Goal: Transaction & Acquisition: Purchase product/service

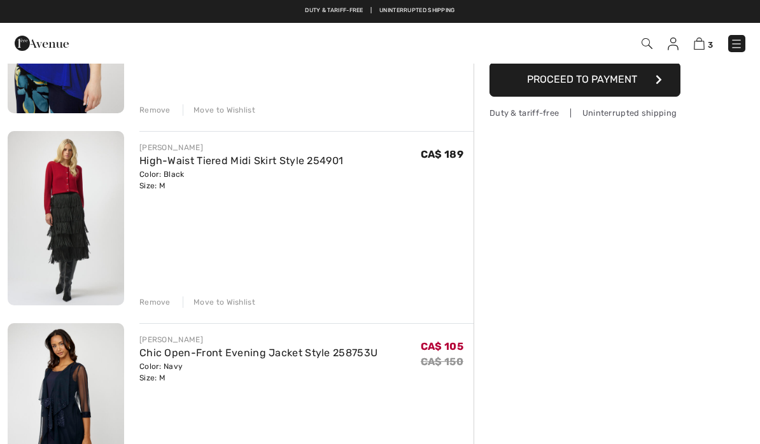
scroll to position [227, 0]
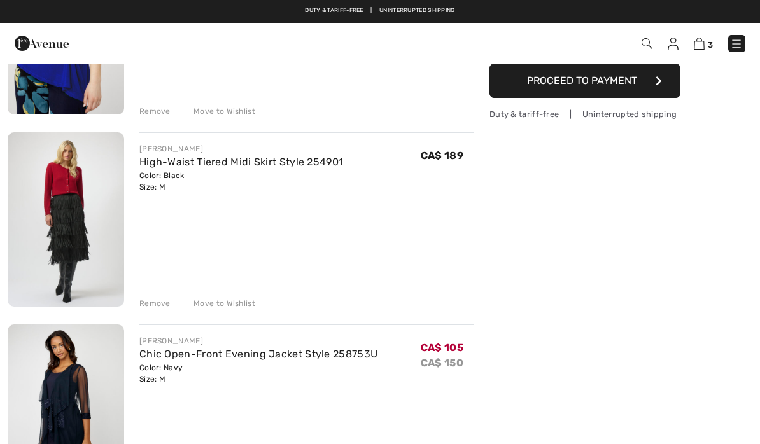
click at [73, 209] on img at bounding box center [66, 219] width 117 height 174
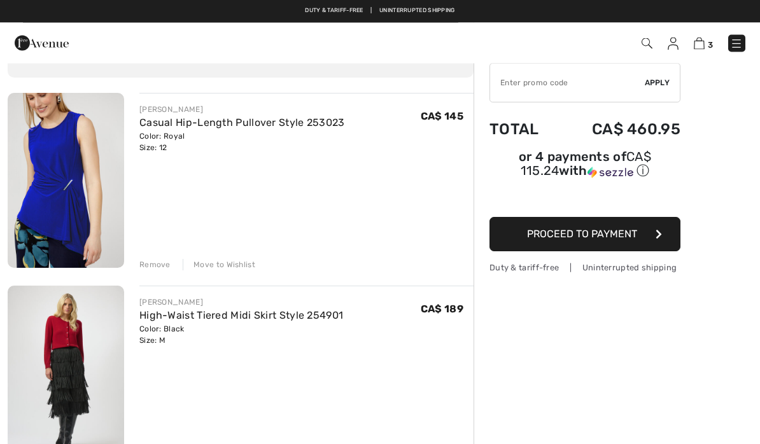
scroll to position [74, 0]
click at [243, 179] on div "FRANK LYMAN Casual Hip-Length Pullover Style 253023 Color: Royal Size: 12 Final…" at bounding box center [306, 182] width 334 height 178
click at [67, 195] on img at bounding box center [66, 180] width 117 height 175
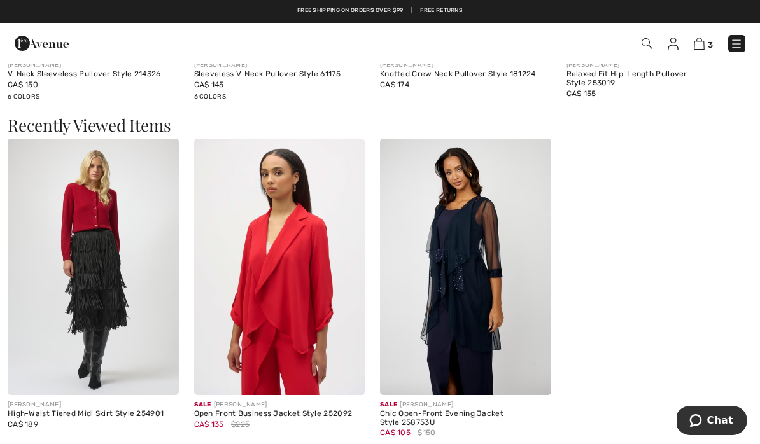
scroll to position [1345, 0]
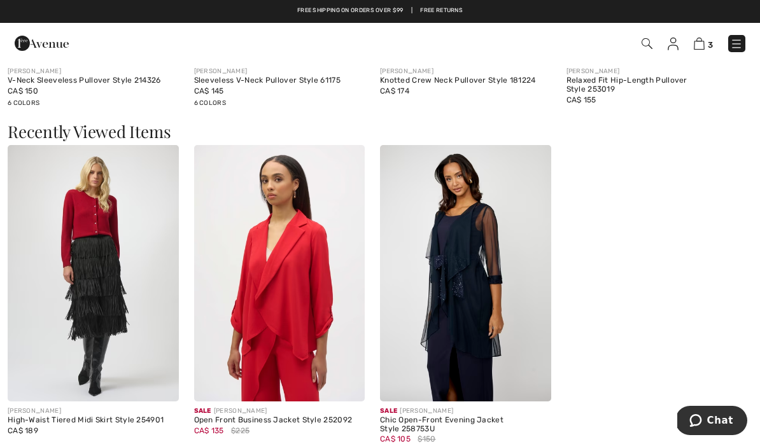
click at [462, 323] on img at bounding box center [465, 273] width 171 height 257
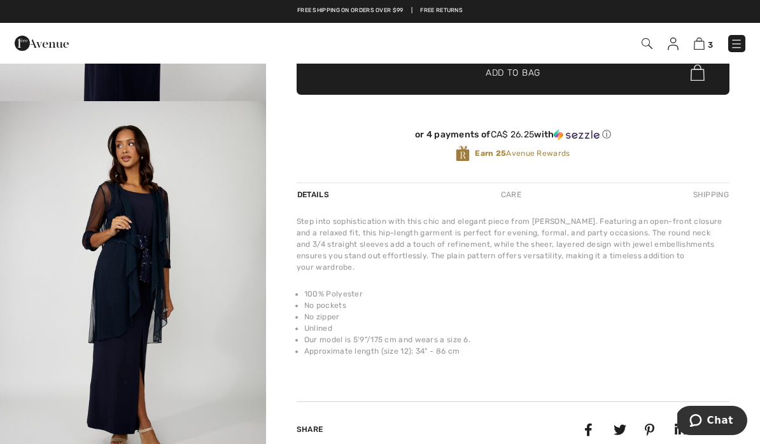
scroll to position [264, 0]
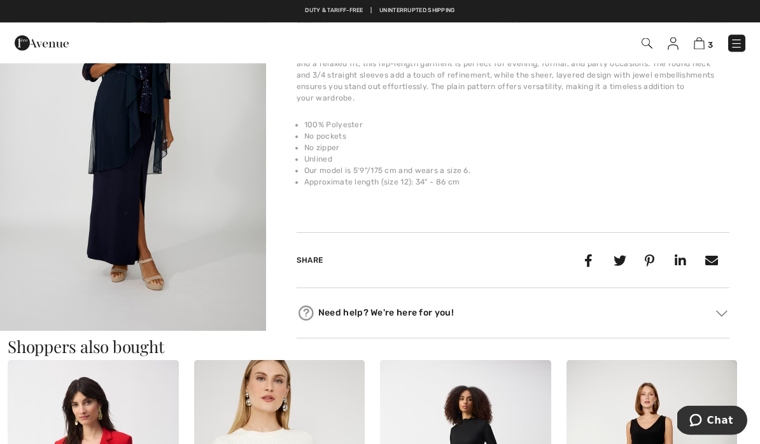
click at [79, 216] on img "4 / 4" at bounding box center [133, 132] width 266 height 399
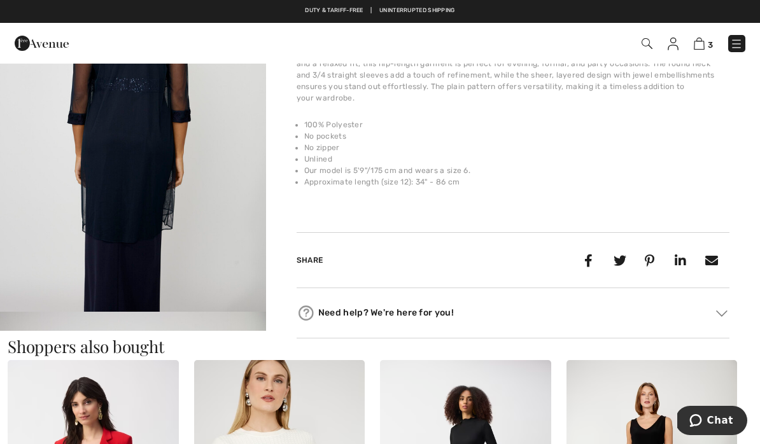
scroll to position [481, 0]
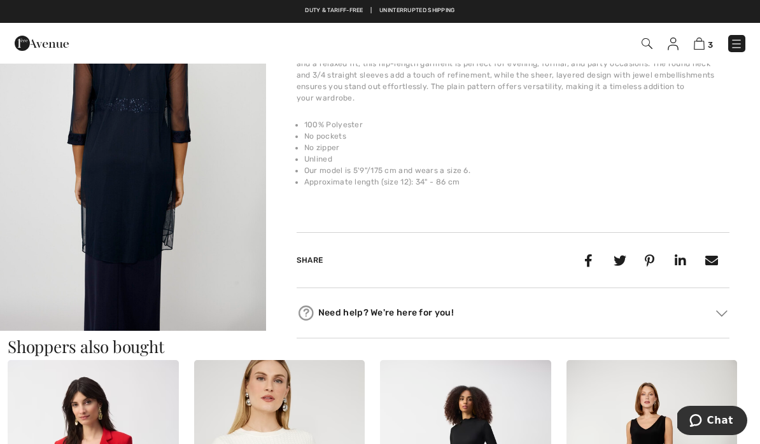
click at [116, 197] on img "3 / 4" at bounding box center [133, 133] width 266 height 399
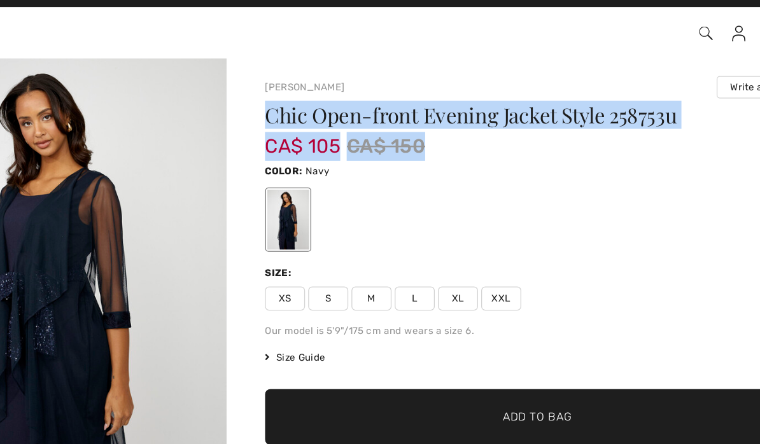
click at [459, 122] on div "CA$ 105 CA$ 150" at bounding box center [477, 133] width 361 height 23
